Goal: Task Accomplishment & Management: Manage account settings

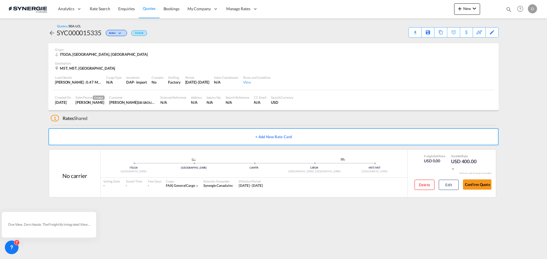
click at [509, 9] on md-icon "icon-magnify" at bounding box center [509, 9] width 6 height 6
click at [414, 8] on select "Bookings Quotes Enquiries" at bounding box center [417, 9] width 27 height 10
select select "Quotes"
click at [404, 4] on select "Bookings Quotes Enquiries" at bounding box center [417, 9] width 27 height 10
click at [456, 10] on input at bounding box center [465, 9] width 71 height 10
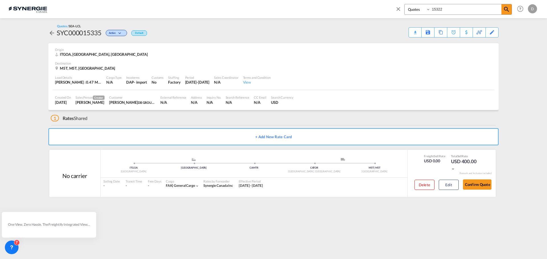
type input "15322"
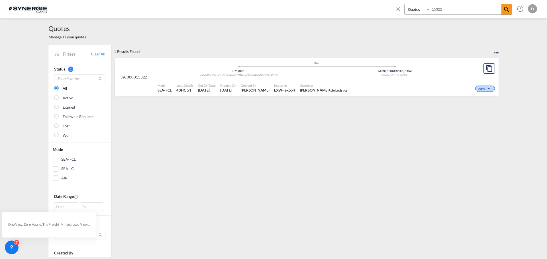
click at [272, 92] on div "Incoterms EXW - export" at bounding box center [285, 88] width 26 height 14
click at [296, 79] on div "Mode SEA-FCL Load Details 40HC x1 Cut Off Date [DATE] Created On [DATE] Created…" at bounding box center [326, 87] width 346 height 17
click at [397, 8] on md-icon "icon-close" at bounding box center [398, 9] width 6 height 6
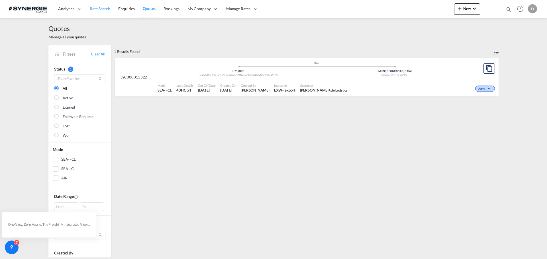
click at [103, 6] on span "Rate Search" at bounding box center [100, 8] width 21 height 5
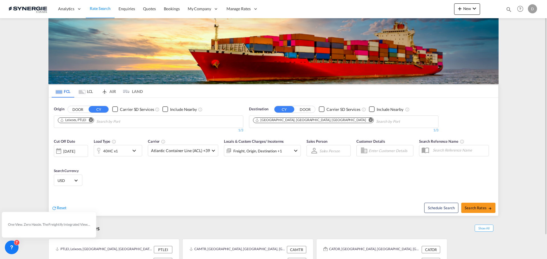
drag, startPoint x: 509, startPoint y: 7, endPoint x: 505, endPoint y: 9, distance: 4.5
click at [509, 7] on md-icon "icon-magnify" at bounding box center [509, 9] width 6 height 6
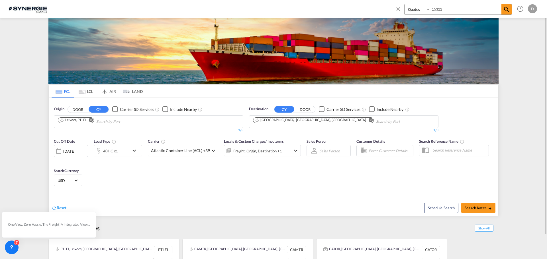
click at [414, 9] on select "Bookings Quotes Enquiries" at bounding box center [417, 9] width 27 height 10
click at [451, 9] on input "15322" at bounding box center [465, 9] width 71 height 10
click at [506, 10] on md-icon "icon-magnify" at bounding box center [506, 9] width 7 height 7
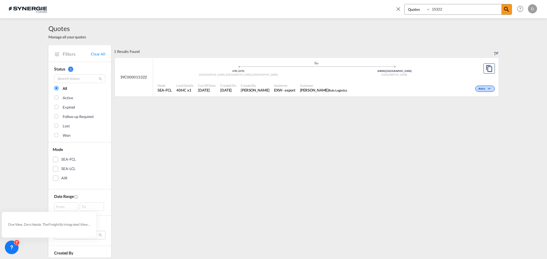
click at [206, 93] on span "[DATE]" at bounding box center [207, 90] width 18 height 5
click at [394, 7] on div "Bookings Quotes Enquiries 15322 Help Resources Product Release D My Profile Log…" at bounding box center [465, 9] width 147 height 18
click at [397, 9] on md-icon "icon-close" at bounding box center [398, 9] width 6 height 6
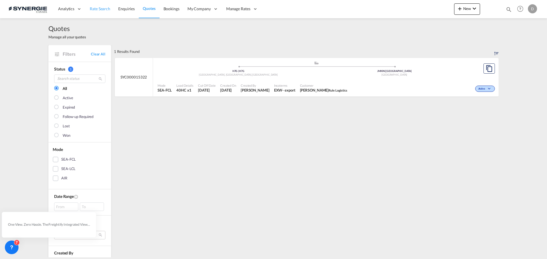
click at [94, 7] on span "Rate Search" at bounding box center [100, 8] width 21 height 5
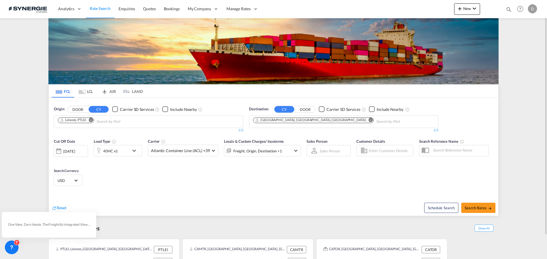
click at [364, 44] on img at bounding box center [273, 51] width 450 height 66
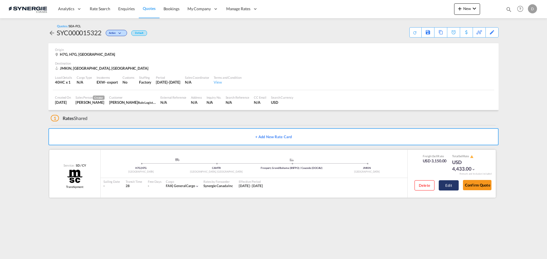
click at [447, 188] on button "Edit" at bounding box center [449, 186] width 20 height 10
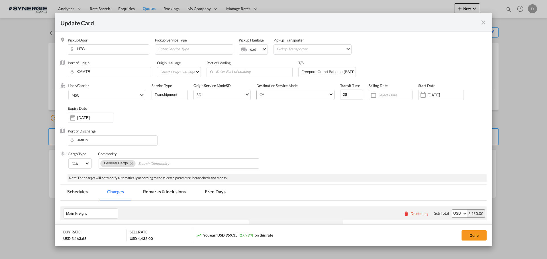
select select "per container"
select select "per B/L"
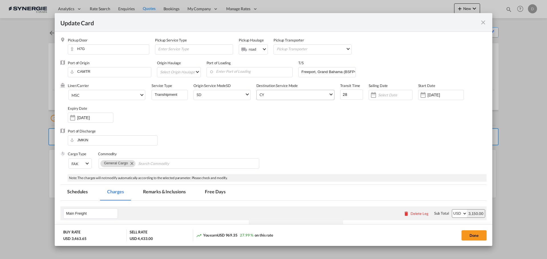
select select "per B/L"
select select "per shipment"
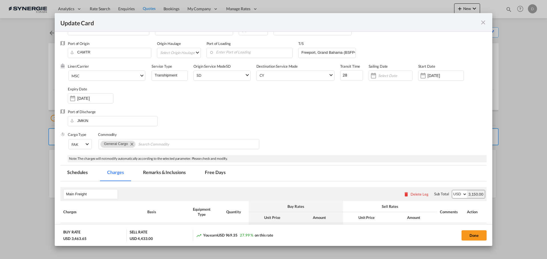
scroll to position [28, 0]
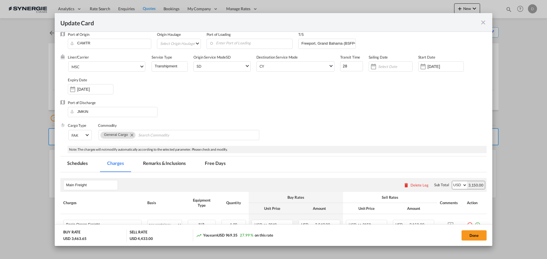
click at [159, 163] on md-tab-item "Remarks & Inclusions" at bounding box center [164, 165] width 56 height 16
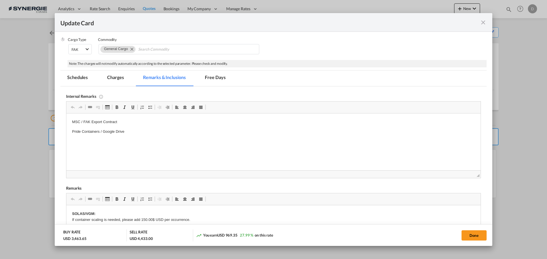
scroll to position [144, 0]
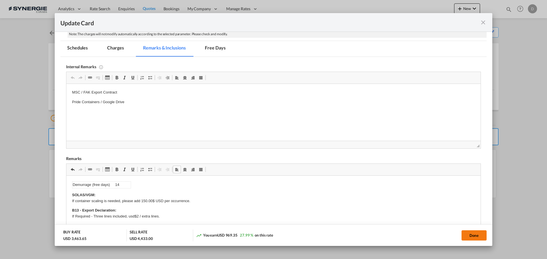
click at [466, 236] on button "Done" at bounding box center [473, 236] width 25 height 10
type input "07 Oct 2025"
type input "30 Oct 2025"
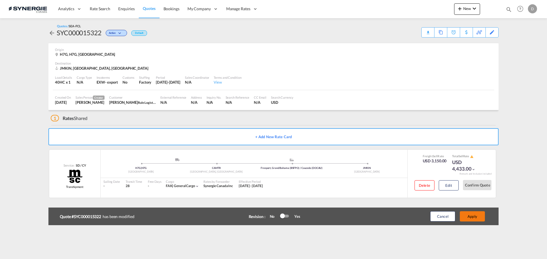
click at [473, 218] on button "Apply" at bounding box center [472, 217] width 25 height 10
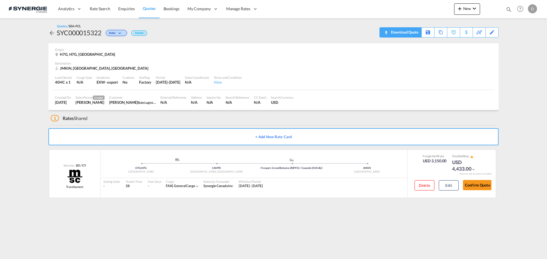
click at [414, 33] on div "Download Quote" at bounding box center [403, 32] width 29 height 9
click at [450, 186] on button "Edit" at bounding box center [449, 186] width 20 height 10
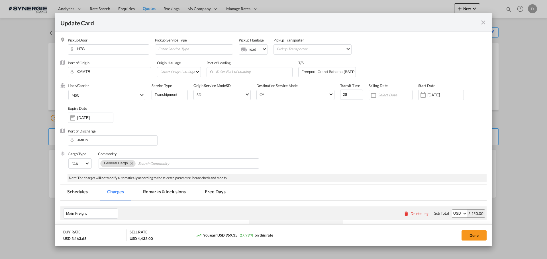
click at [483, 23] on md-icon "icon-close fg-AAA8AD m-0 pointer" at bounding box center [483, 22] width 7 height 7
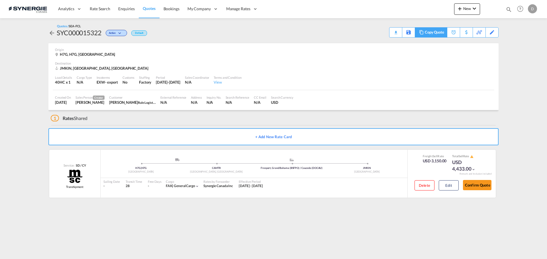
click at [441, 34] on div "Copy Quote" at bounding box center [434, 33] width 19 height 10
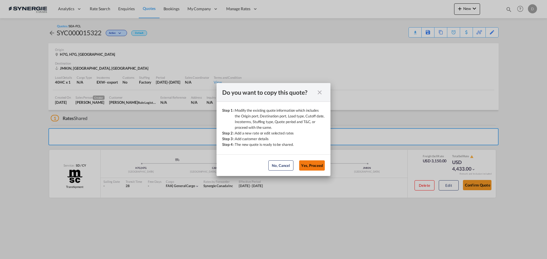
click at [316, 164] on button "Yes, Proceed" at bounding box center [312, 166] width 26 height 10
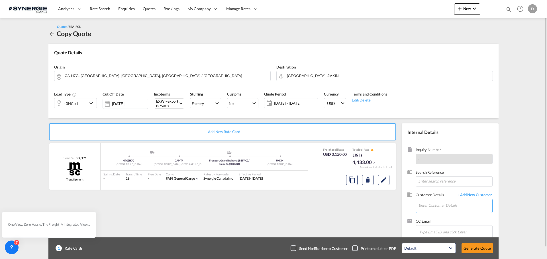
drag, startPoint x: 440, startPoint y: 203, endPoint x: 433, endPoint y: 196, distance: 10.1
click at [437, 201] on input "Enter Customer Details" at bounding box center [455, 205] width 74 height 13
paste input "aamaya@rule-logistics.com"
click at [427, 187] on div "Andres Amaya aamaya@rule-logistics.com | Rule Logistics" at bounding box center [455, 191] width 74 height 15
type input "Rule Logistics, Andres Amaya, aamaya@rule-logistics.com"
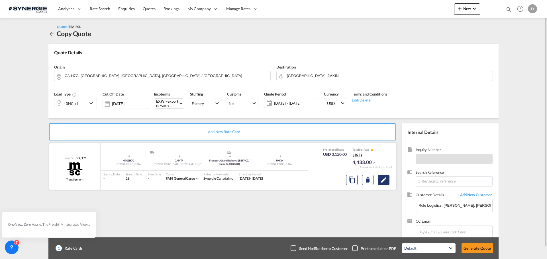
click at [385, 181] on md-icon "Edit" at bounding box center [383, 180] width 7 height 7
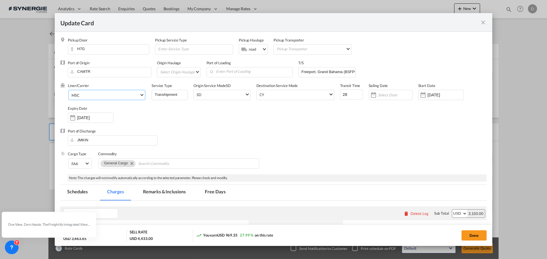
click at [141, 96] on md-select-value "MSC" at bounding box center [108, 94] width 74 height 9
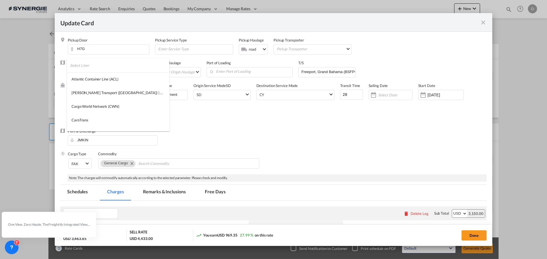
click at [100, 67] on input "search" at bounding box center [119, 66] width 99 height 14
type input "cma"
click at [93, 77] on md-option "CMA CGM" at bounding box center [108, 79] width 82 height 14
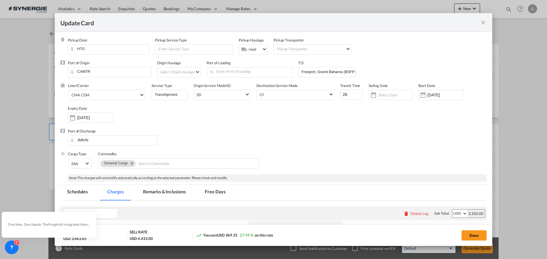
click at [245, 128] on div "Liner/Carrier CMA CGM Service Type Transhipment Origin Service Mode SD SD SD CY…" at bounding box center [277, 106] width 419 height 46
click at [316, 72] on input "Freeport, Grand Bahama (BSFPO) / Caucedo (DOCAU)" at bounding box center [328, 72] width 55 height 9
click at [301, 72] on md-input-container "Freeport, Grand Bahama (BSFPO) / Caucedo (DOCAU)" at bounding box center [327, 72] width 58 height 10
drag, startPoint x: 301, startPoint y: 72, endPoint x: 446, endPoint y: 75, distance: 144.4
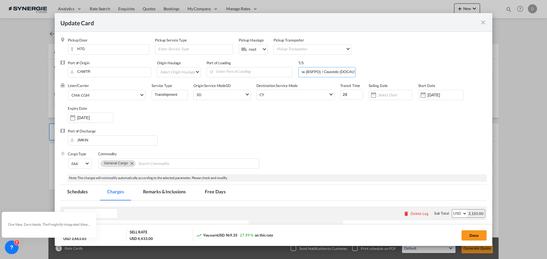
click at [446, 75] on div "Port of Origin CAMTR Origin Haulage Select Origin Haulage rail road barge truck…" at bounding box center [277, 71] width 419 height 23
paste input "SAINT JOHN, NB,"
type input "SAINT JOHN, NB"
click at [308, 122] on div "Liner/Carrier CMA CGM Service Type Transhipment Origin Service Mode SD SD SD CY…" at bounding box center [277, 106] width 419 height 46
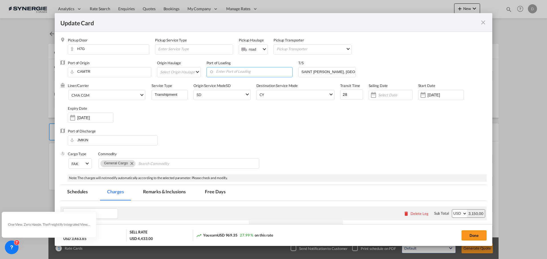
click at [258, 74] on input "Enter Port of Loading" at bounding box center [250, 72] width 83 height 9
paste input "SAINT JOHN, NB,"
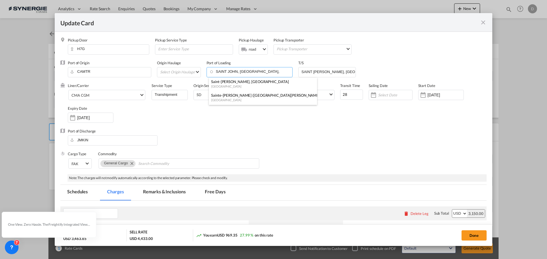
click at [239, 83] on div "Saint-John, NB" at bounding box center [261, 81] width 100 height 5
type input "Saint-John, NB, CASJB"
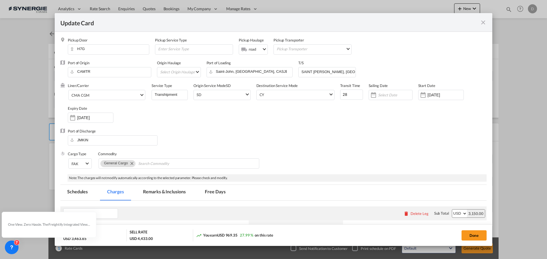
click at [269, 117] on div "Liner/Carrier CMA CGM Service Type Transhipment Origin Service Mode SD SD SD CY…" at bounding box center [277, 106] width 419 height 46
click at [198, 72] on md-select "Select Origin Haulage rail road barge truck unspecified not available" at bounding box center [180, 72] width 41 height 9
click at [186, 73] on md-option "rail" at bounding box center [181, 72] width 50 height 14
click at [293, 123] on div "Liner/Carrier CMA CGM Service Type Transhipment Origin Service Mode SD SD SD CY…" at bounding box center [277, 106] width 419 height 46
click at [300, 134] on div "Port of Discharge JMKIN" at bounding box center [273, 140] width 426 height 23
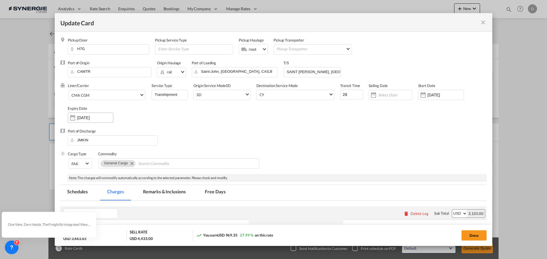
click at [73, 118] on div "Update Card Pickup ..." at bounding box center [72, 117] width 9 height 11
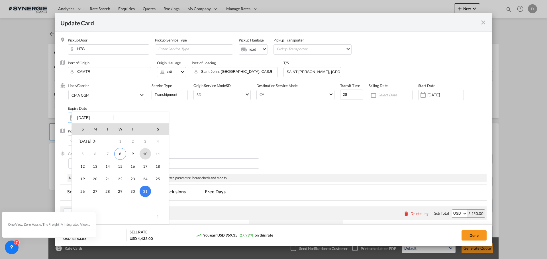
click at [145, 154] on span "10" at bounding box center [145, 153] width 11 height 11
type input "10 Oct 2025"
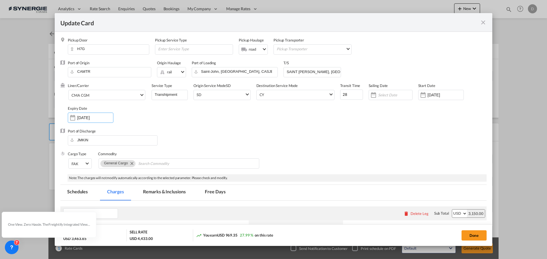
click at [366, 138] on div "Port of Discharge JMKIN" at bounding box center [273, 140] width 426 height 23
click at [343, 93] on input "28" at bounding box center [351, 95] width 23 height 10
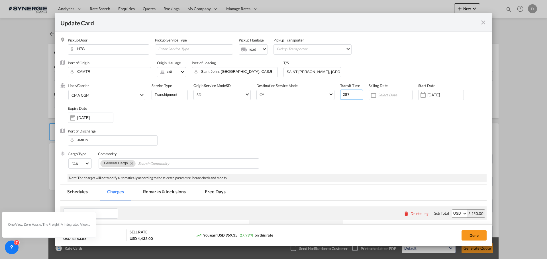
click at [343, 93] on input "287" at bounding box center [351, 95] width 23 height 10
type input "7"
click at [321, 113] on div "Liner/Carrier CMA CGM Service Type Transhipment Origin Service Mode SD SD SD CY…" at bounding box center [277, 106] width 419 height 46
click at [215, 130] on div "Port of Discharge JMKIN" at bounding box center [273, 140] width 426 height 23
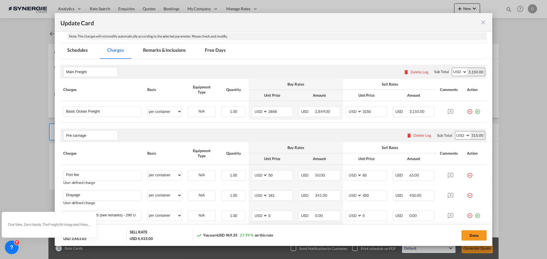
scroll to position [142, 0]
click at [270, 110] on input "2849" at bounding box center [280, 111] width 25 height 9
type input "2790"
click at [365, 111] on input "3150" at bounding box center [374, 111] width 25 height 9
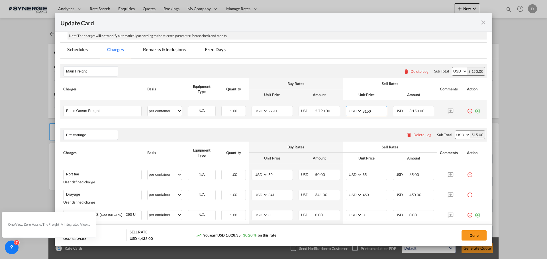
click at [365, 111] on input "3150" at bounding box center [374, 111] width 25 height 9
type input "3100"
click at [287, 131] on div "Pre carriage Please enter leg name Leg Name Already Exists Delete Leg Sub Total…" at bounding box center [273, 135] width 426 height 14
click at [473, 235] on button "Done" at bounding box center [473, 236] width 25 height 10
type input "07 Oct 2025"
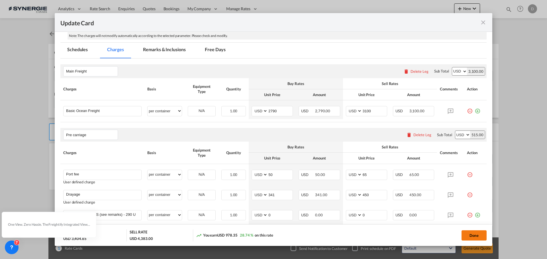
type input "09 Oct 2025"
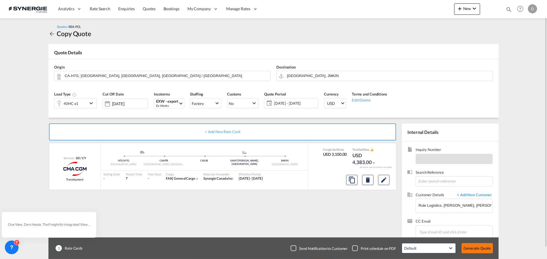
click at [477, 248] on button "Generate Quote" at bounding box center [476, 249] width 31 height 10
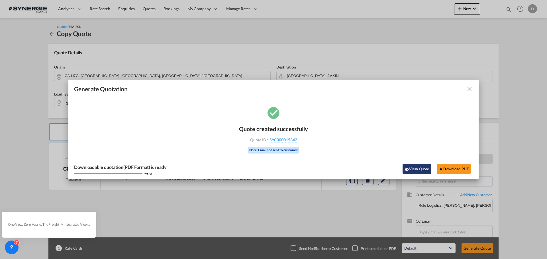
click at [412, 170] on button "View Quote" at bounding box center [416, 169] width 28 height 10
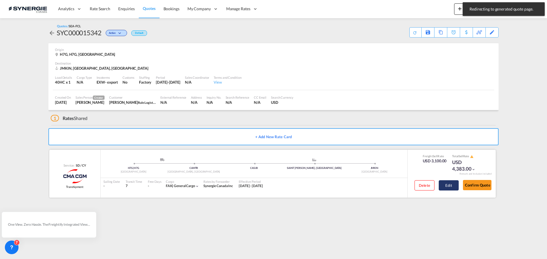
click at [449, 187] on button "Edit" at bounding box center [449, 186] width 20 height 10
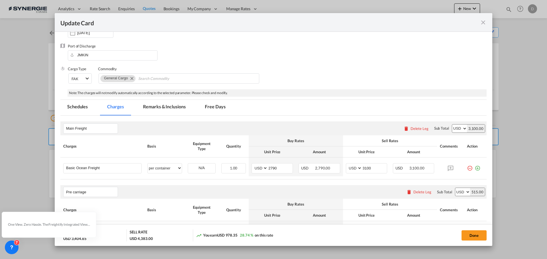
scroll to position [85, 0]
click at [174, 107] on md-tab-item "Remarks & Inclusions" at bounding box center [164, 108] width 56 height 16
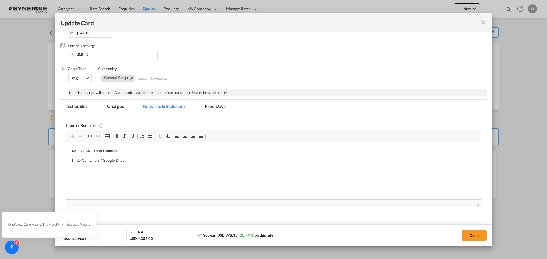
scroll to position [0, 0]
drag, startPoint x: 119, startPoint y: 150, endPoint x: 119, endPoint y: 292, distance: 142.1
click at [66, 149] on html "MSC / FAK Export Contract Pride Containers / Google Drive" at bounding box center [273, 156] width 414 height 27
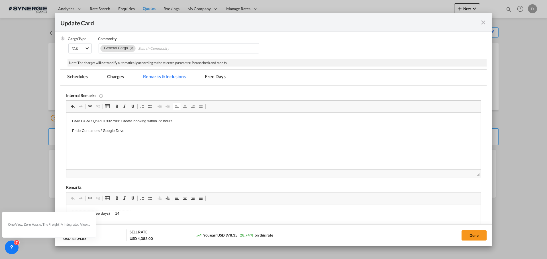
scroll to position [199, 0]
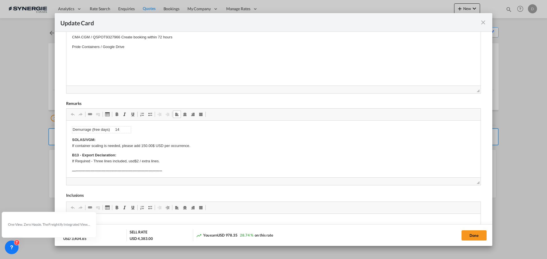
drag, startPoint x: 119, startPoint y: 129, endPoint x: 114, endPoint y: 128, distance: 5.5
click at [117, 129] on td "14" at bounding box center [123, 130] width 16 height 7
click at [463, 238] on button "Done" at bounding box center [473, 236] width 25 height 10
type input "07 Oct 2025"
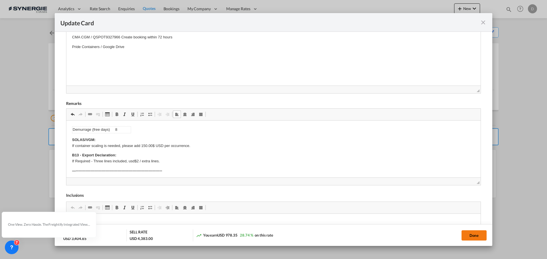
type input "09 Oct 2025"
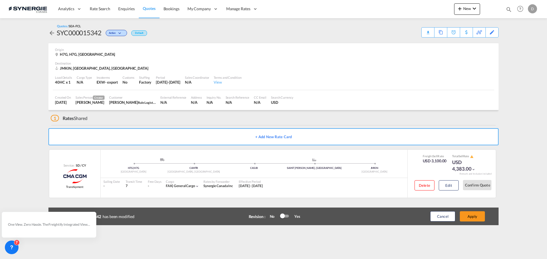
scroll to position [87, 0]
click at [475, 218] on button "Apply" at bounding box center [472, 217] width 25 height 10
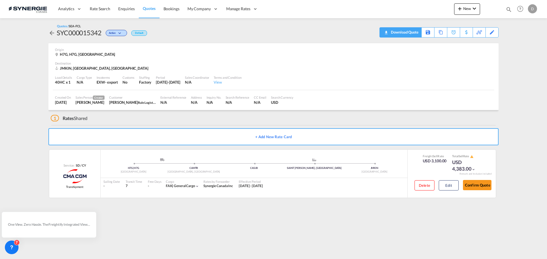
click at [412, 35] on div "Download Quote" at bounding box center [403, 32] width 29 height 9
